Goal: Information Seeking & Learning: Learn about a topic

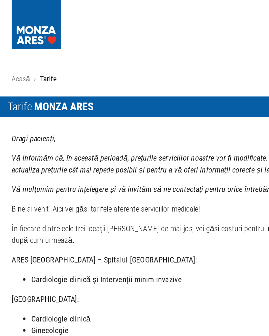
click at [31, 53] on p "Tarife" at bounding box center [31, 51] width 11 height 7
click at [30, 55] on p "Tarife" at bounding box center [31, 51] width 11 height 7
click at [30, 54] on p "Tarife" at bounding box center [31, 51] width 11 height 7
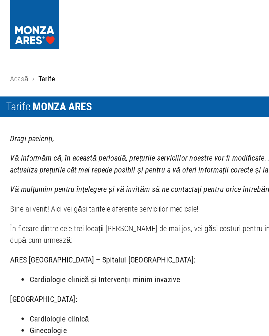
click at [14, 53] on link "Acasă" at bounding box center [14, 52] width 12 height 6
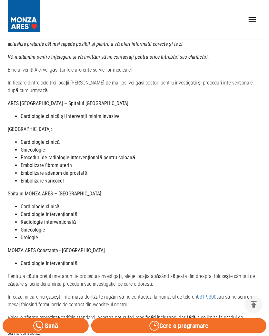
scroll to position [67, 0]
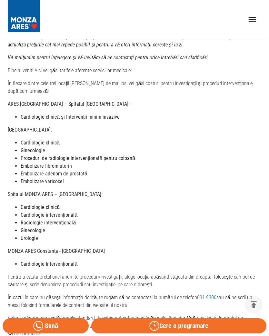
click at [248, 15] on icon "open drawer" at bounding box center [252, 20] width 10 height 10
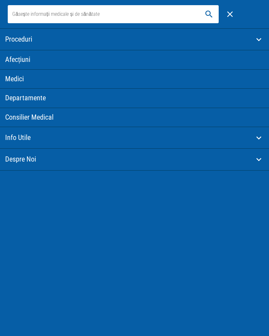
click at [15, 60] on link "Afecțiuni" at bounding box center [134, 59] width 269 height 19
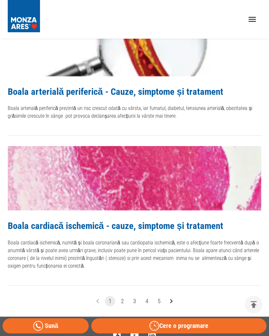
scroll to position [1192, 0]
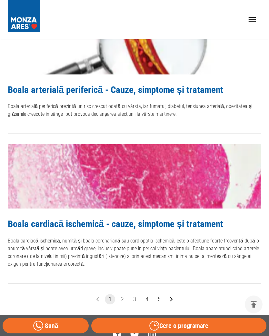
click at [159, 294] on button "5" at bounding box center [159, 299] width 10 height 10
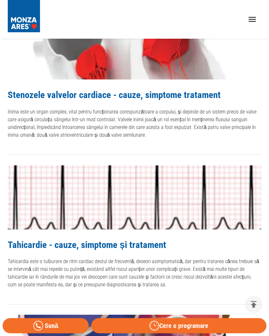
scroll to position [1192, 0]
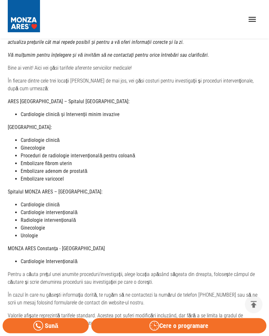
scroll to position [64, 0]
